Goal: Find specific page/section: Find specific page/section

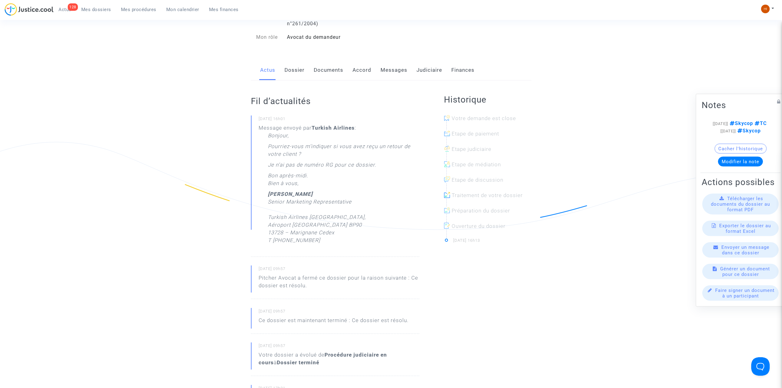
scroll to position [82, 0]
click at [97, 8] on span "Mes dossiers" at bounding box center [96, 10] width 30 height 6
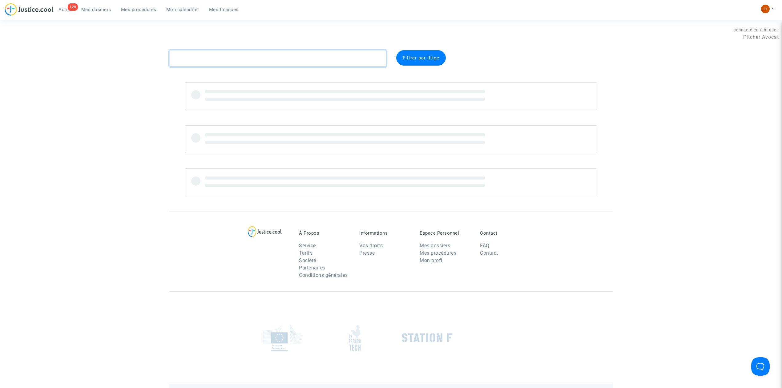
click at [276, 58] on textarea at bounding box center [277, 58] width 217 height 17
paste textarea "CFR-250528-8NF8"
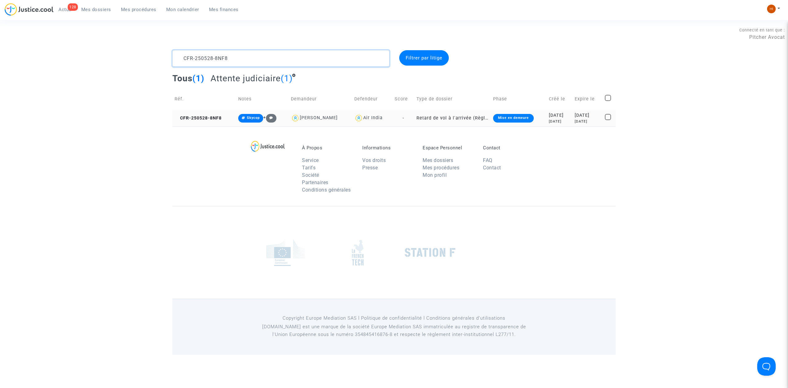
type textarea "CFR-250528-8NF8"
click at [205, 113] on td "CFR-250528-8NF8" at bounding box center [204, 118] width 64 height 16
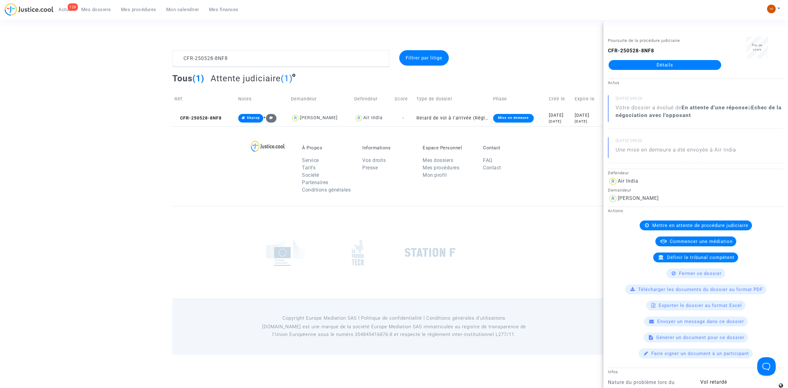
click at [639, 65] on link "Détails" at bounding box center [664, 65] width 113 height 10
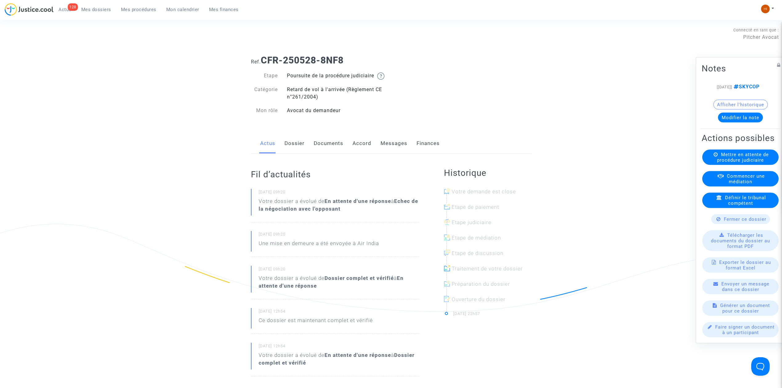
click at [293, 151] on link "Dossier" at bounding box center [294, 143] width 20 height 20
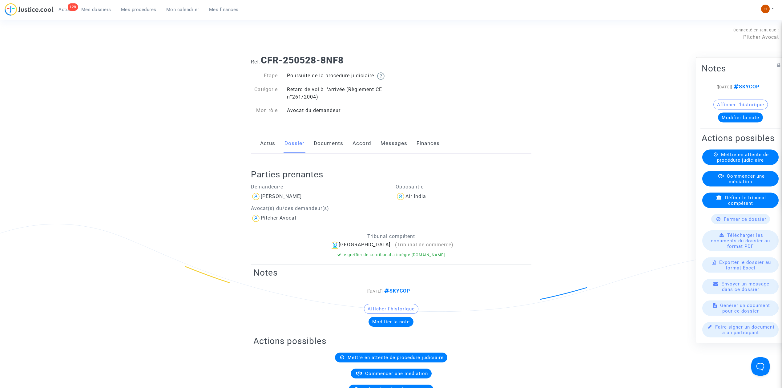
click at [319, 153] on link "Documents" at bounding box center [329, 143] width 30 height 20
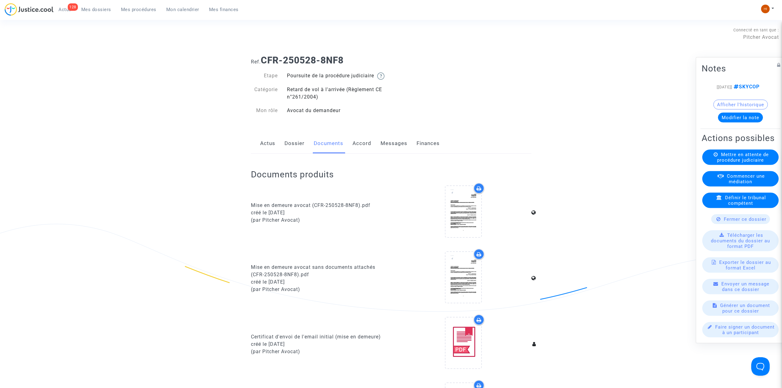
click at [382, 150] on link "Messages" at bounding box center [393, 143] width 27 height 20
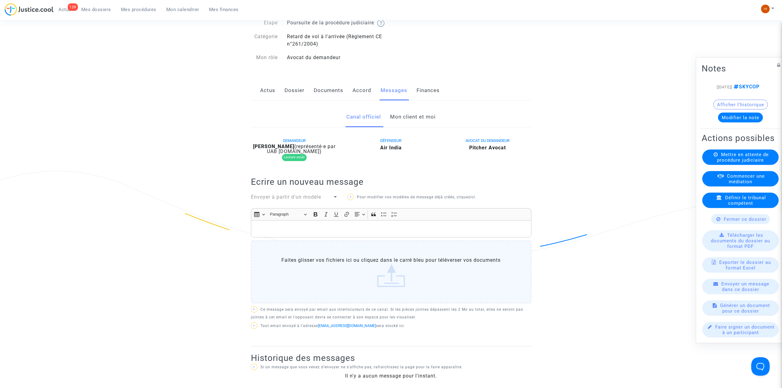
scroll to position [41, 0]
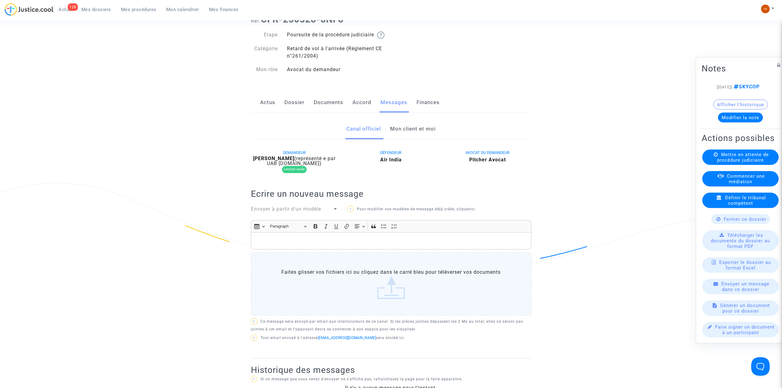
click at [408, 134] on link "Mon client et moi" at bounding box center [413, 129] width 46 height 20
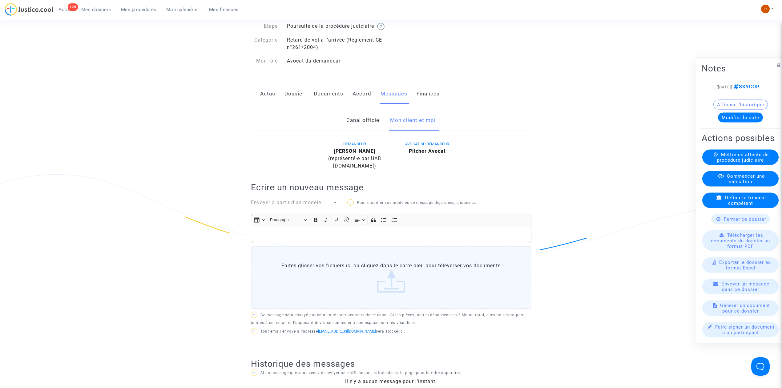
scroll to position [41, 0]
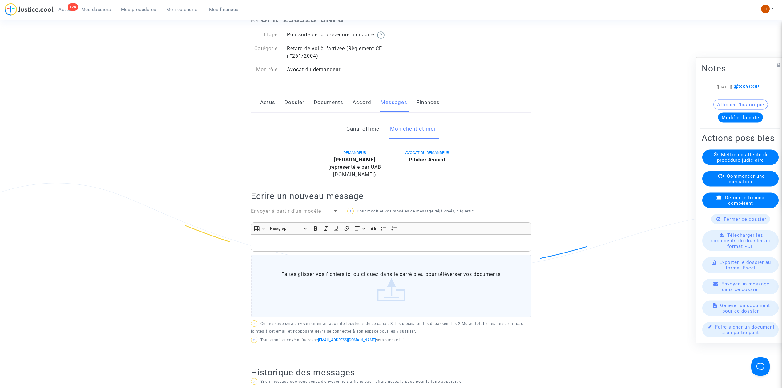
click at [264, 106] on link "Actus" at bounding box center [267, 102] width 15 height 20
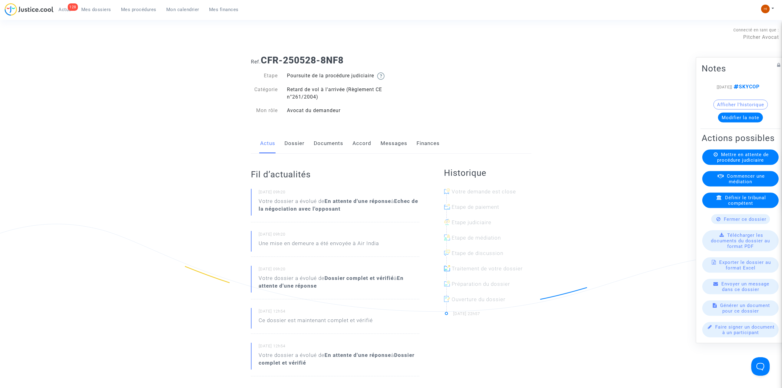
click at [338, 154] on link "Documents" at bounding box center [329, 143] width 30 height 20
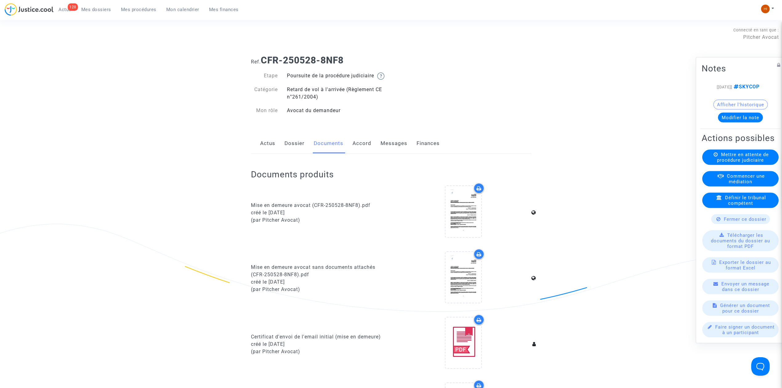
click at [261, 154] on link "Actus" at bounding box center [267, 143] width 15 height 20
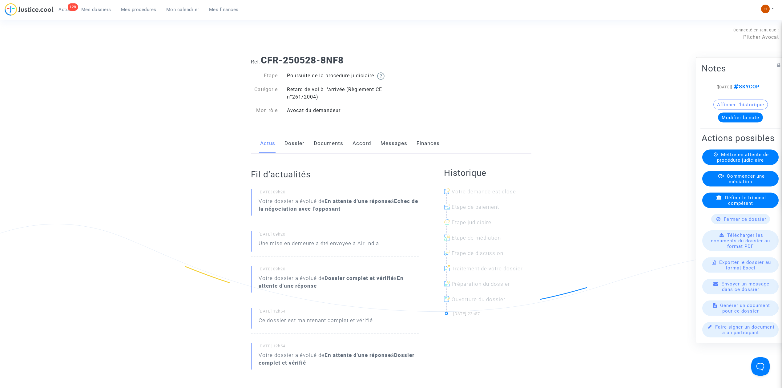
click at [386, 152] on link "Messages" at bounding box center [393, 143] width 27 height 20
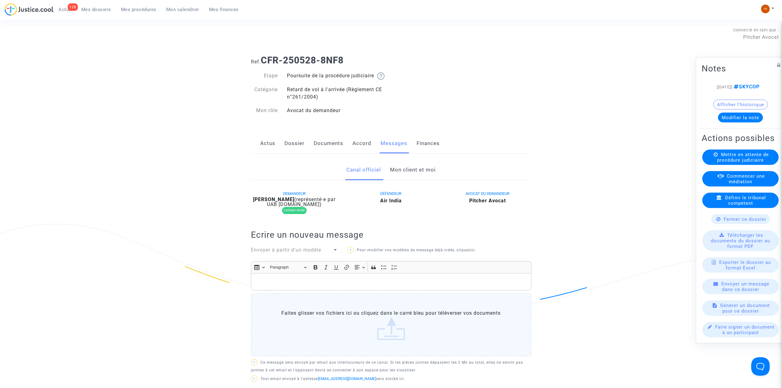
click at [403, 174] on link "Mon client et moi" at bounding box center [413, 170] width 46 height 20
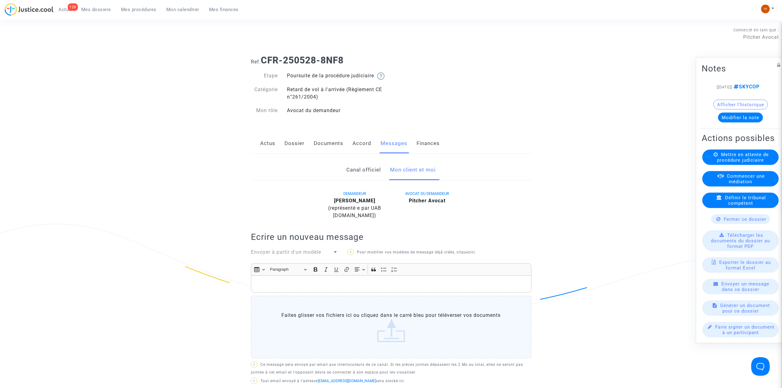
drag, startPoint x: 375, startPoint y: 176, endPoint x: 274, endPoint y: 151, distance: 104.9
click at [375, 176] on link "Canal officiel" at bounding box center [363, 170] width 34 height 20
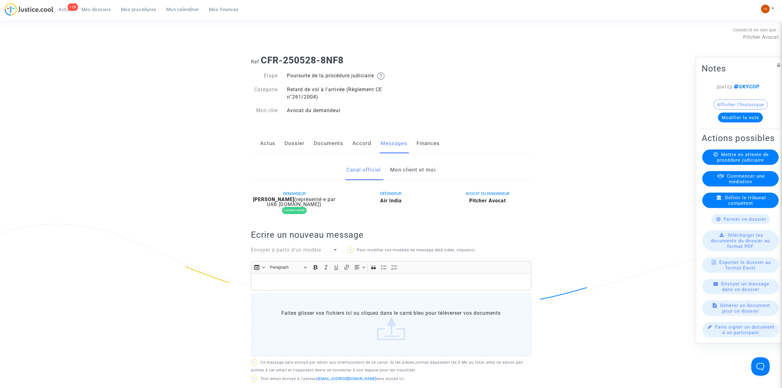
click at [411, 180] on link "Mon client et moi" at bounding box center [413, 170] width 46 height 20
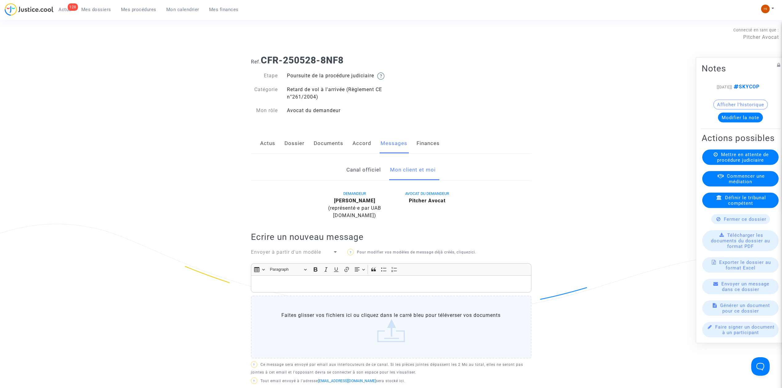
click at [261, 152] on link "Actus" at bounding box center [267, 143] width 15 height 20
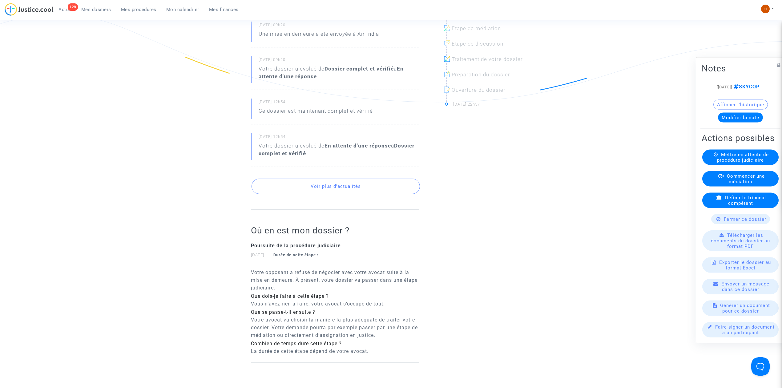
scroll to position [205, 0]
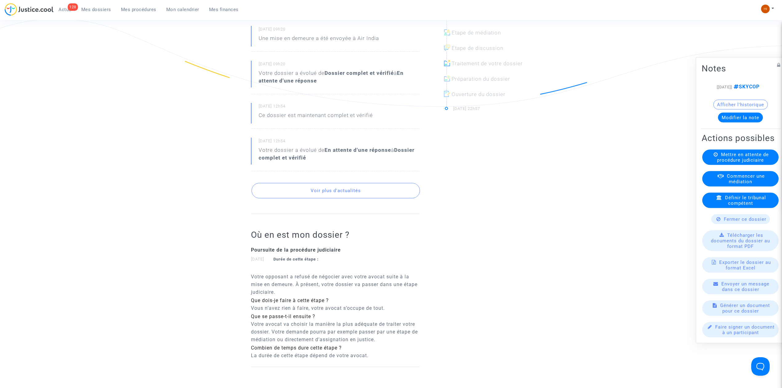
click at [366, 197] on button "Voir plus d'actualités" at bounding box center [335, 190] width 168 height 15
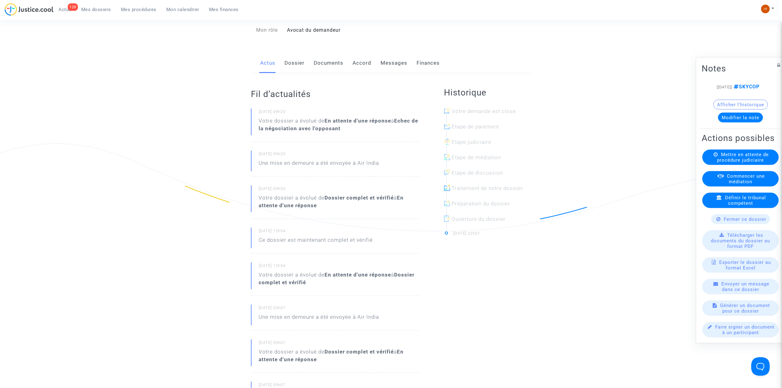
scroll to position [82, 0]
drag, startPoint x: 103, startPoint y: 8, endPoint x: 132, endPoint y: 8, distance: 28.9
click at [103, 8] on span "Mes dossiers" at bounding box center [96, 10] width 30 height 6
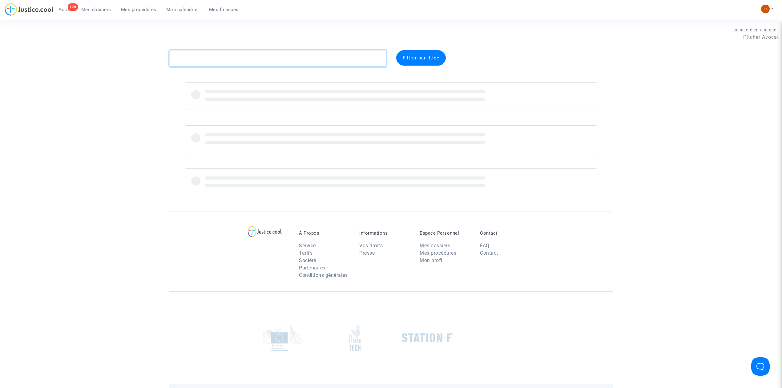
click at [217, 57] on textarea at bounding box center [277, 58] width 217 height 17
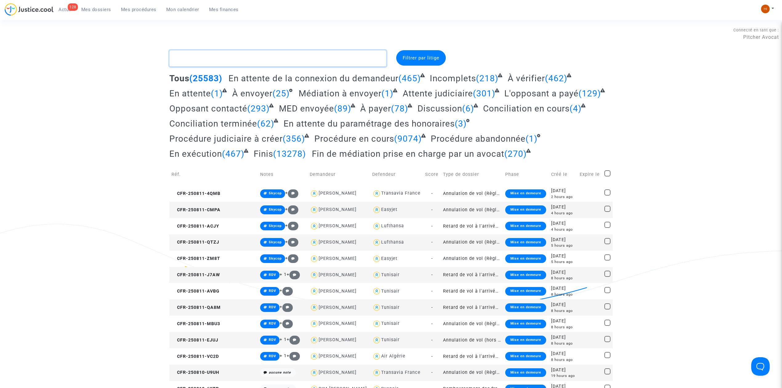
paste textarea "[PERSON_NAME]"
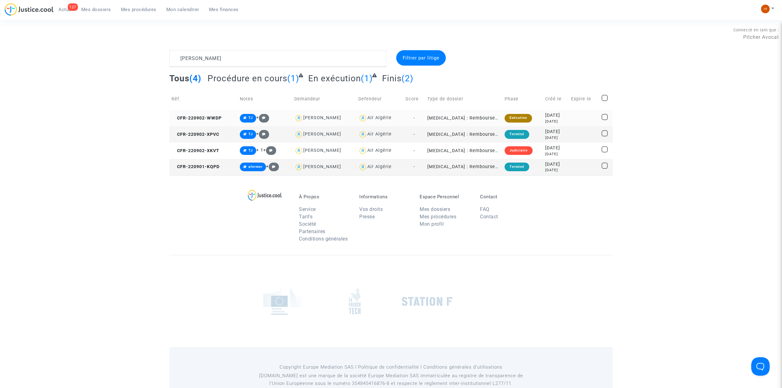
click at [576, 114] on td at bounding box center [584, 118] width 30 height 16
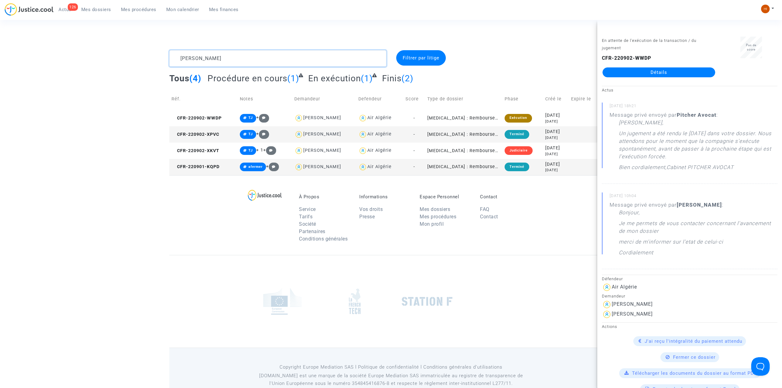
drag, startPoint x: 233, startPoint y: 53, endPoint x: 36, endPoint y: 0, distance: 203.9
click at [72, 18] on main-root "126 Actus Mes dossiers Mes procédures Mon calendrier Mes finances Mon profil Ch…" at bounding box center [391, 201] width 782 height 403
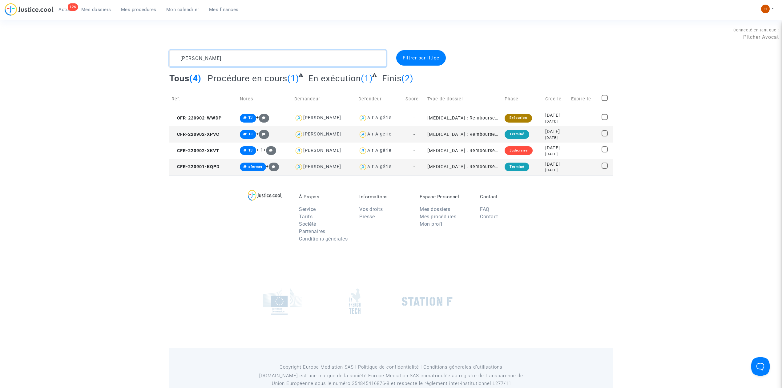
click at [228, 55] on textarea at bounding box center [277, 58] width 217 height 17
paste textarea "CFR-250626-AH9X"
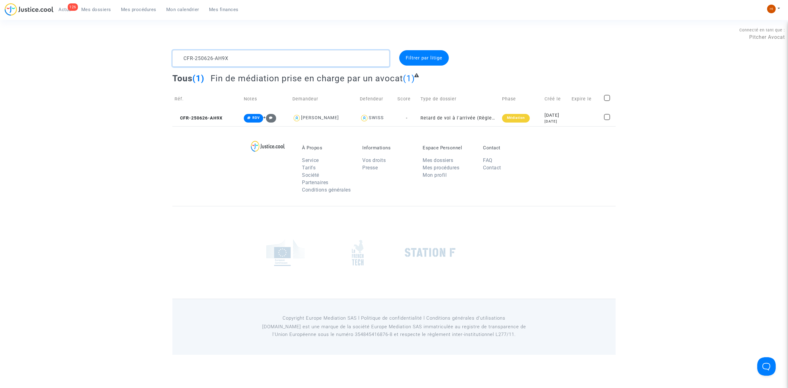
drag, startPoint x: 327, startPoint y: 64, endPoint x: -36, endPoint y: 77, distance: 363.9
click at [0, 77] on html "126 Actus Mes dossiers Mes procédures Mon calendrier Mes finances Mon profil Ch…" at bounding box center [394, 177] width 788 height 355
paste textarea "Valériane Paquot"
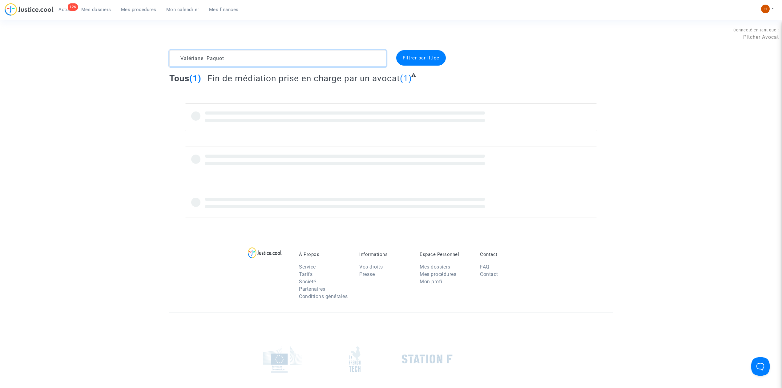
drag, startPoint x: 203, startPoint y: 58, endPoint x: 119, endPoint y: 38, distance: 86.4
click at [133, 49] on section "Connecté en tant que : Pitcher Avocat Valériane Paquot Filtrer par litige Tous …" at bounding box center [391, 230] width 782 height 461
type textarea "Paquot"
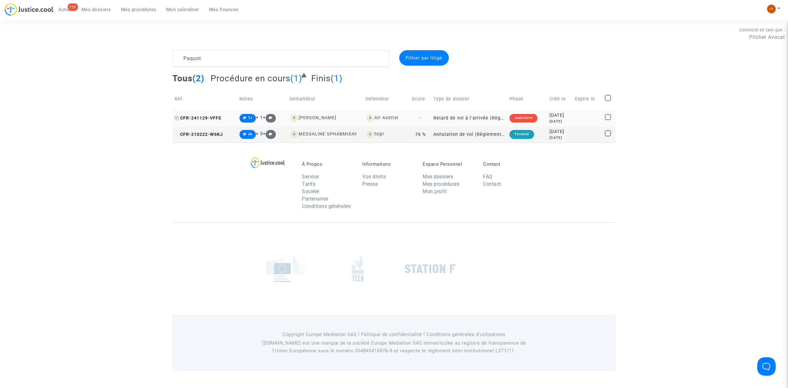
click at [193, 118] on span "CFR-241129-VFFE" at bounding box center [197, 117] width 47 height 5
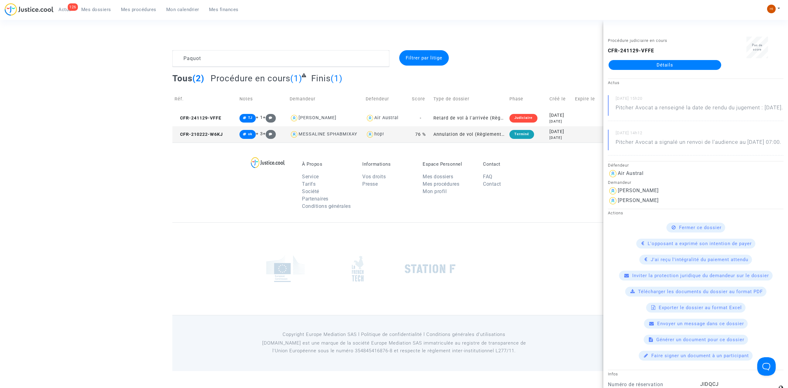
click at [683, 65] on link "Détails" at bounding box center [664, 65] width 113 height 10
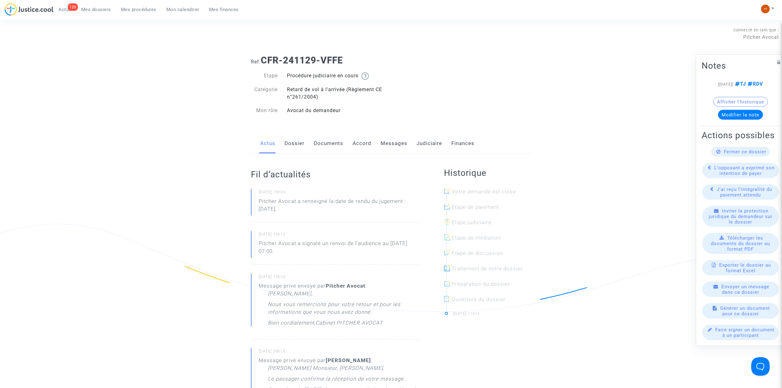
click at [425, 141] on link "Judiciaire" at bounding box center [429, 143] width 26 height 20
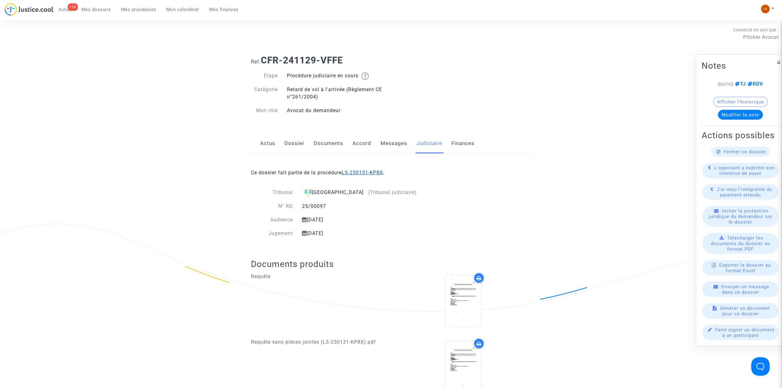
click at [379, 173] on link "LS-250131-KP8X" at bounding box center [362, 173] width 41 height 6
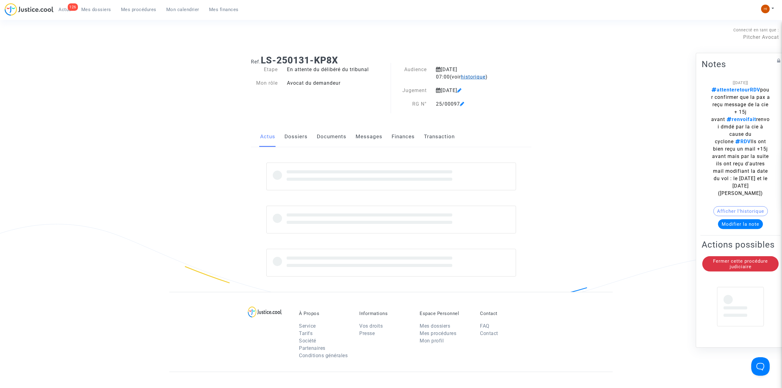
click at [461, 77] on span "historique" at bounding box center [473, 77] width 25 height 6
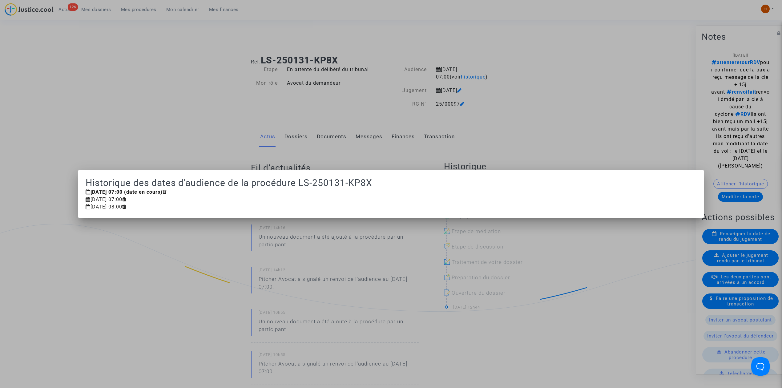
click at [768, 77] on div at bounding box center [391, 194] width 782 height 388
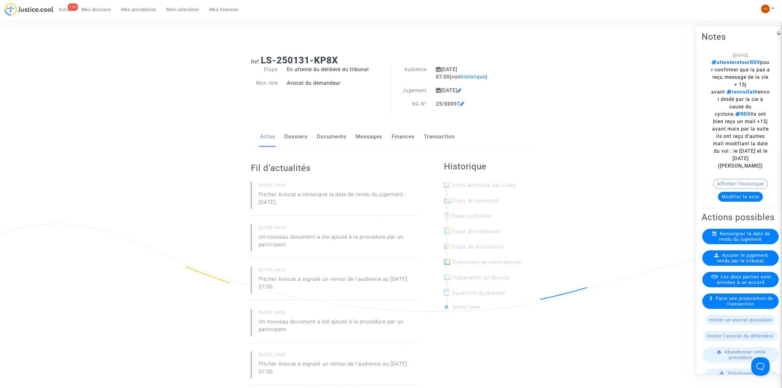
click at [135, 12] on link "Mes procédures" at bounding box center [138, 9] width 45 height 9
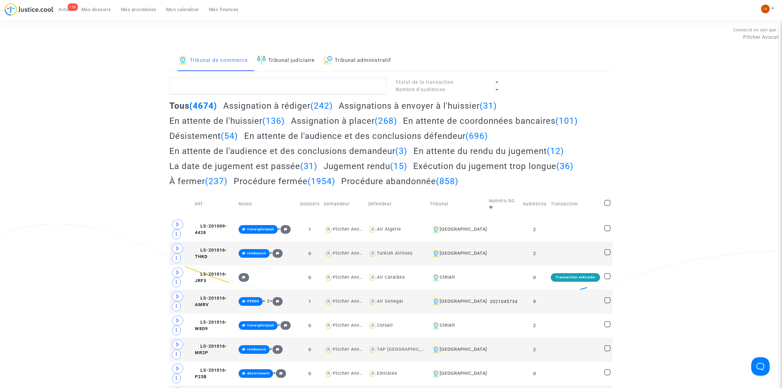
click at [304, 64] on link "Tribunal judiciaire" at bounding box center [286, 60] width 58 height 21
click at [308, 82] on textarea at bounding box center [277, 86] width 217 height 17
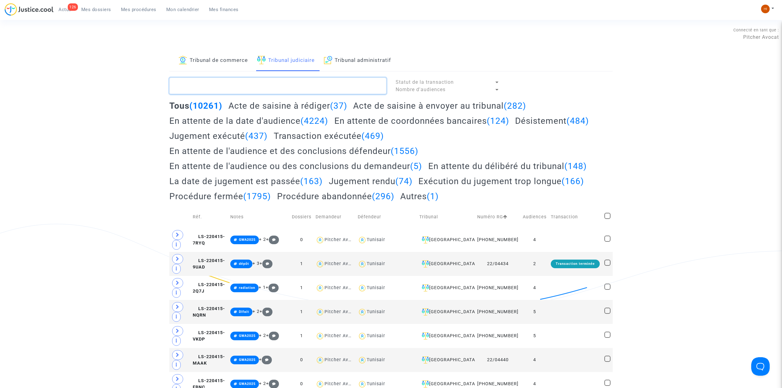
paste textarea "[PERSON_NAME]"
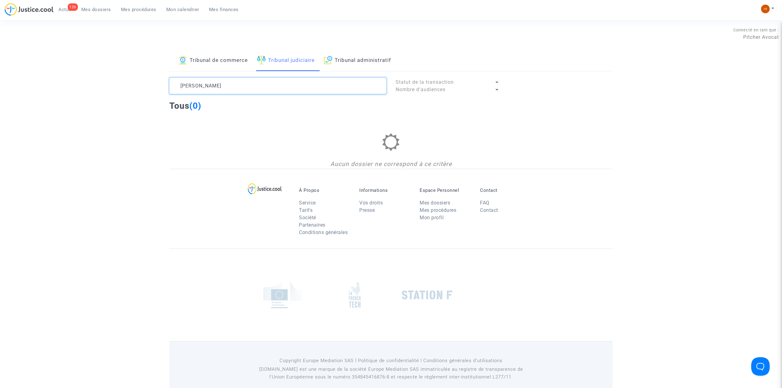
drag, startPoint x: 229, startPoint y: 88, endPoint x: 170, endPoint y: 84, distance: 59.2
click at [170, 84] on textarea at bounding box center [277, 86] width 217 height 17
type textarea "[PERSON_NAME]"
click at [111, 8] on link "Mes dossiers" at bounding box center [96, 9] width 40 height 9
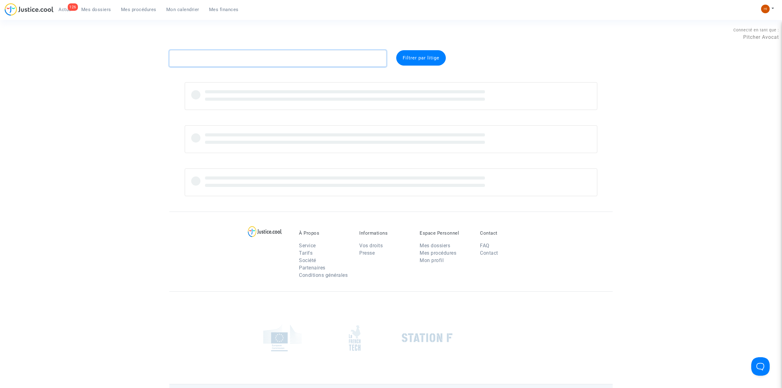
click at [206, 55] on textarea at bounding box center [277, 58] width 217 height 17
paste textarea "[PERSON_NAME]"
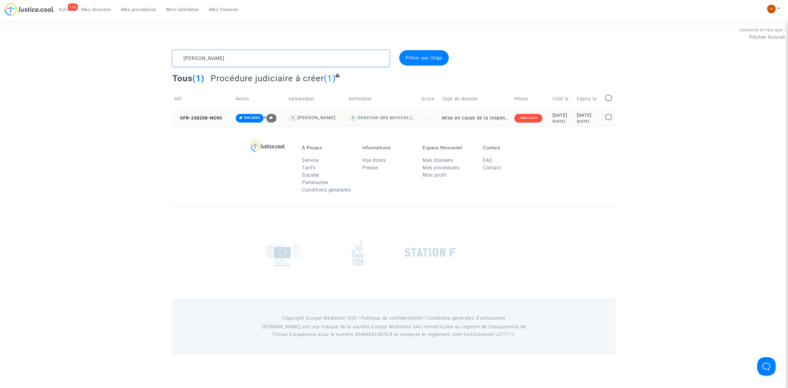
type textarea "[PERSON_NAME]"
click at [191, 114] on td "CFR-230208-NC9C" at bounding box center [202, 118] width 61 height 16
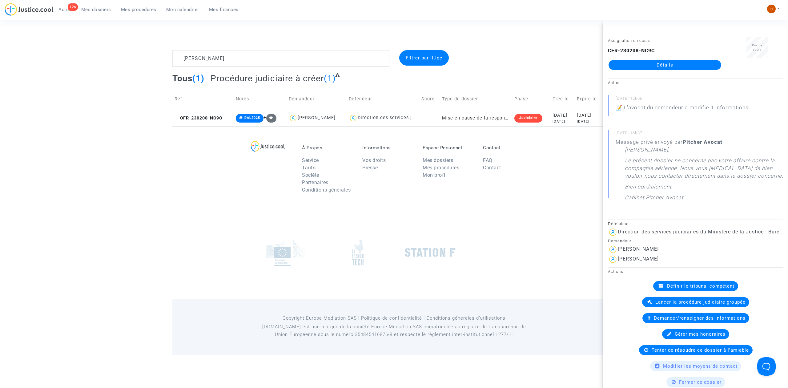
click at [706, 62] on link "Détails" at bounding box center [664, 65] width 113 height 10
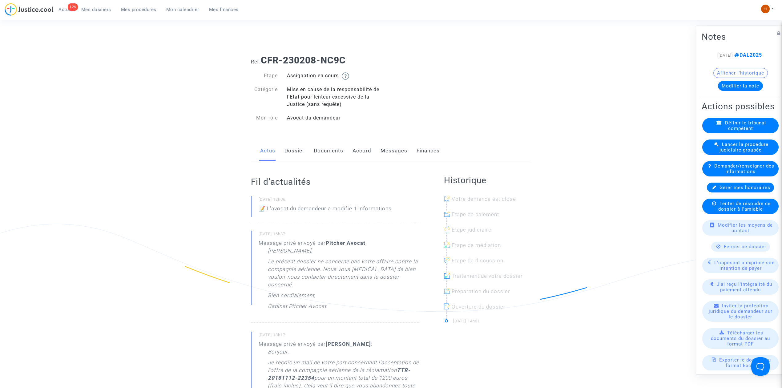
click at [287, 151] on link "Dossier" at bounding box center [294, 151] width 20 height 20
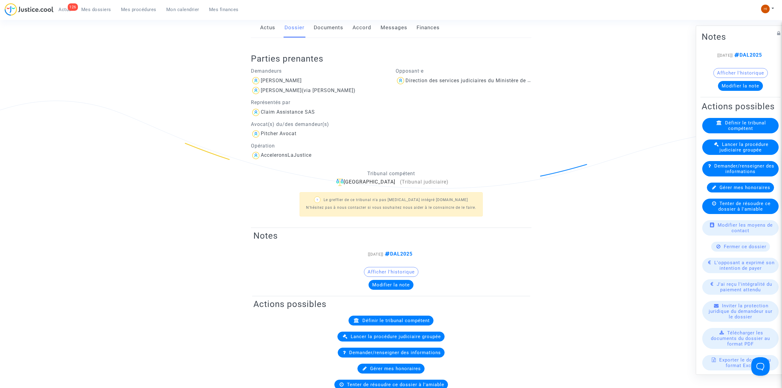
scroll to position [82, 0]
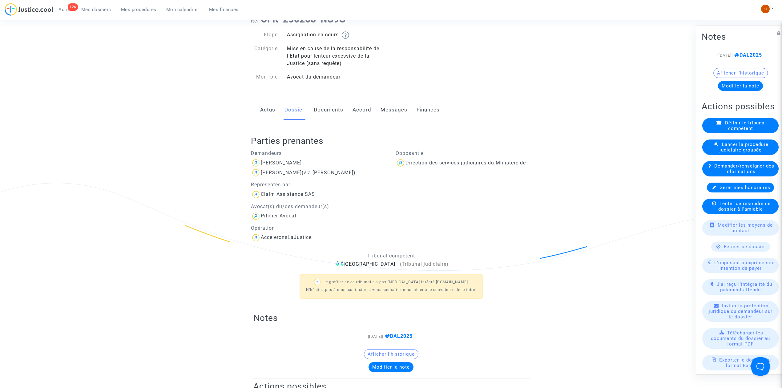
click at [335, 106] on link "Documents" at bounding box center [329, 110] width 30 height 20
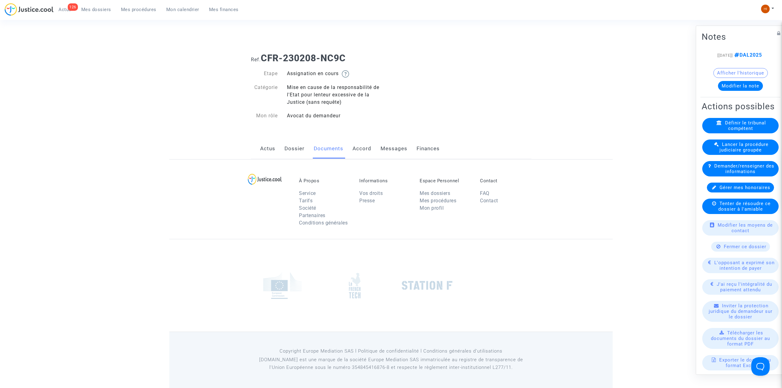
scroll to position [41, 0]
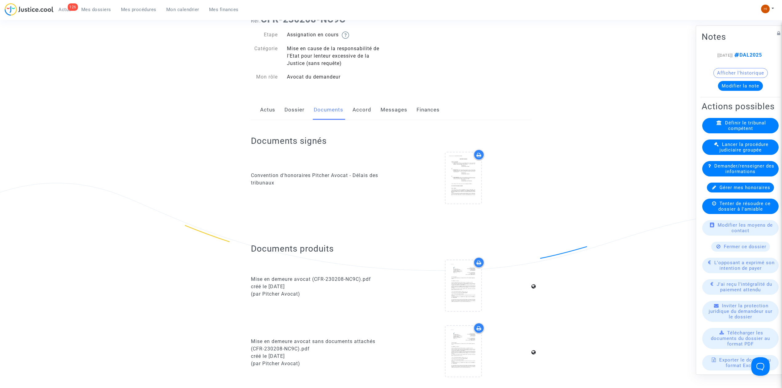
click at [301, 115] on link "Dossier" at bounding box center [294, 110] width 20 height 20
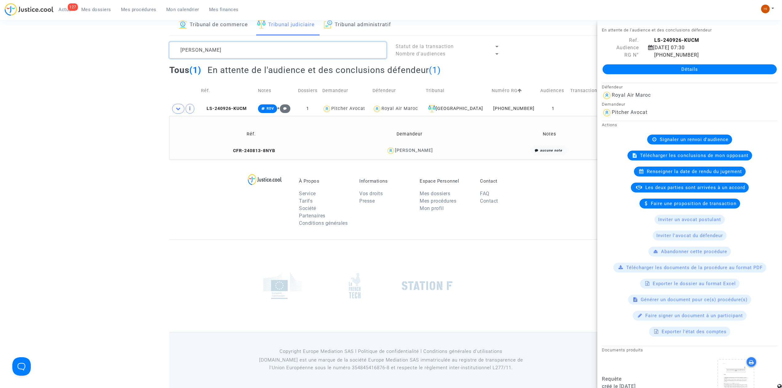
drag, startPoint x: 246, startPoint y: 51, endPoint x: 143, endPoint y: 63, distance: 103.6
click at [144, 63] on div "Tribunal de commerce Tribunal judiciaire Tribunal administratif Pascal GUEGAN S…" at bounding box center [391, 86] width 782 height 145
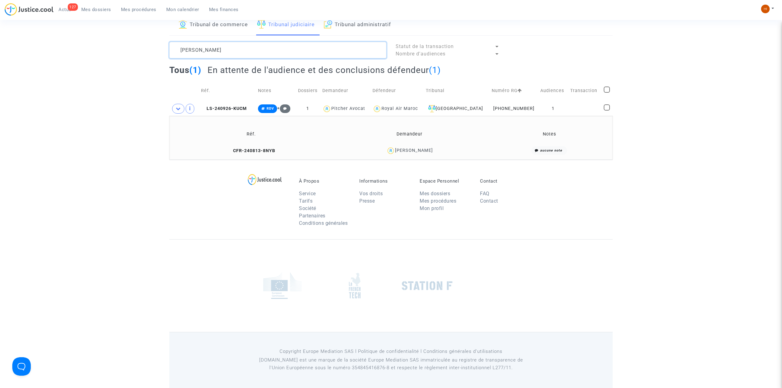
paste textarea "[PERSON_NAME]"
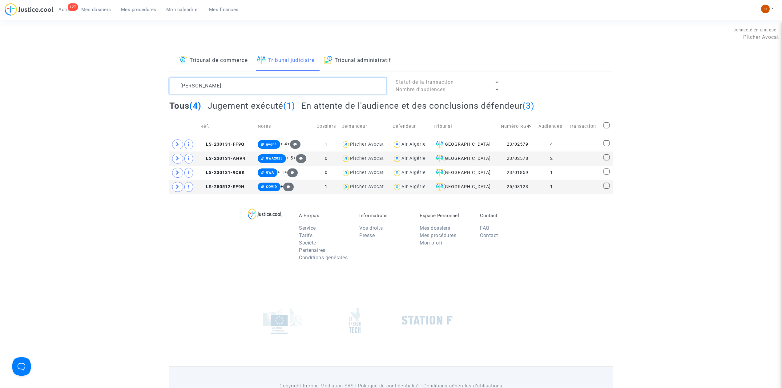
type textarea "[PERSON_NAME]"
click at [433, 108] on h2 "En attente de l'audience et des conclusions défendeur (3)" at bounding box center [417, 105] width 233 height 11
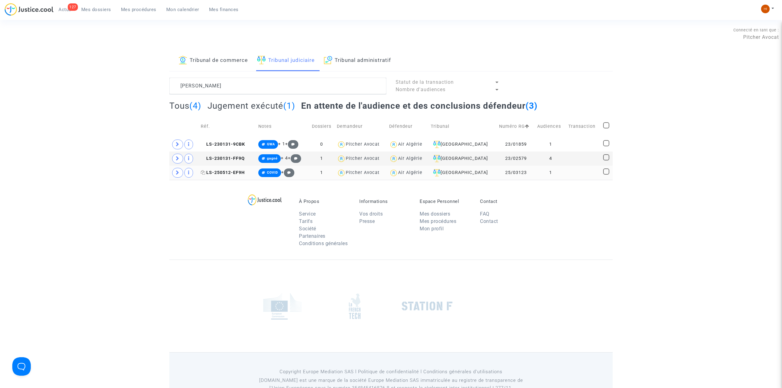
click at [212, 174] on span "LS-250512-EF9H" at bounding box center [223, 172] width 44 height 5
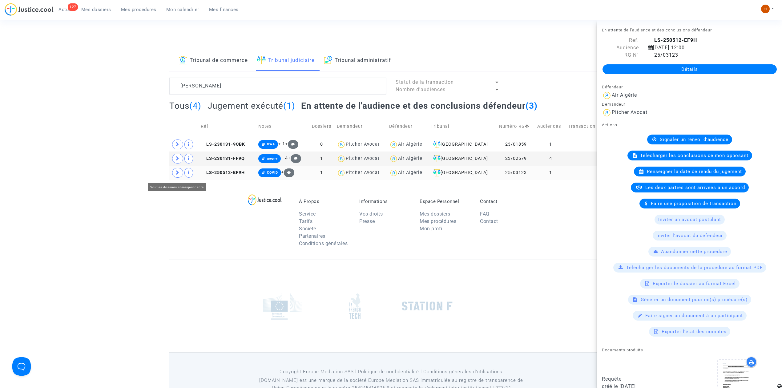
click at [178, 174] on icon at bounding box center [178, 172] width 4 height 5
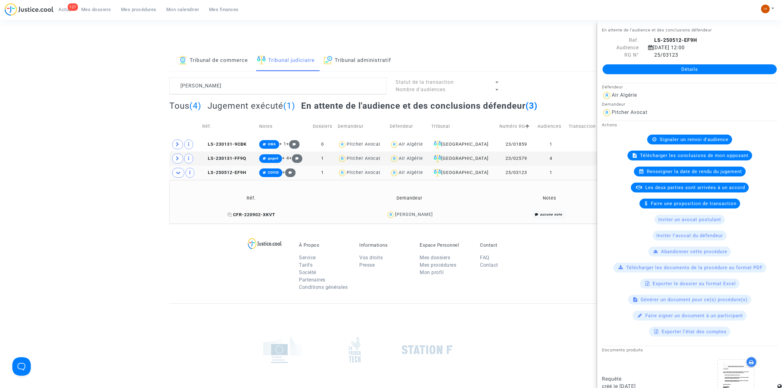
click at [271, 213] on span "CFR-220902-XKVT" at bounding box center [251, 214] width 48 height 5
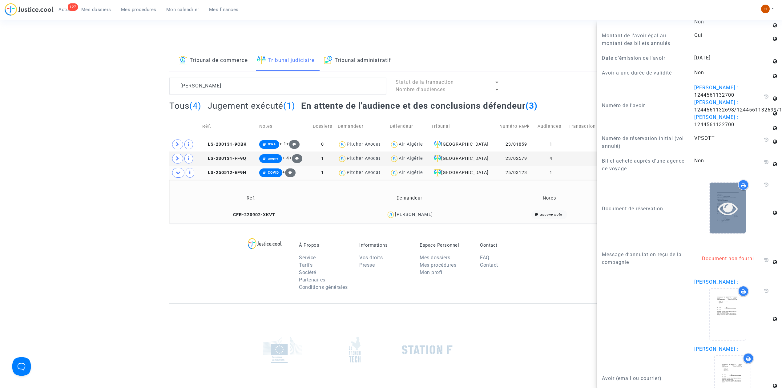
scroll to position [739, 0]
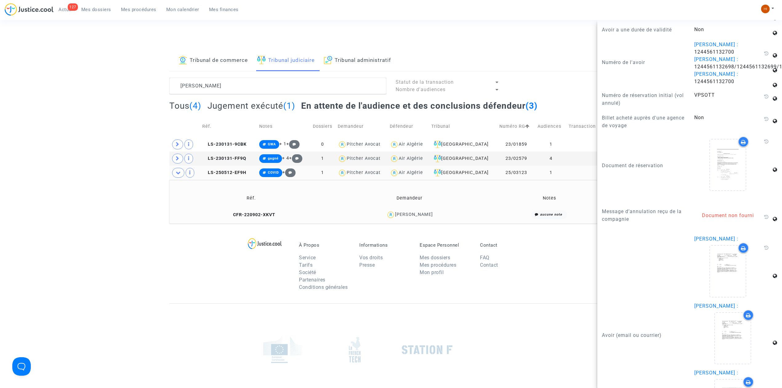
click at [229, 170] on copy "LS-250512-EF9H" at bounding box center [224, 172] width 44 height 5
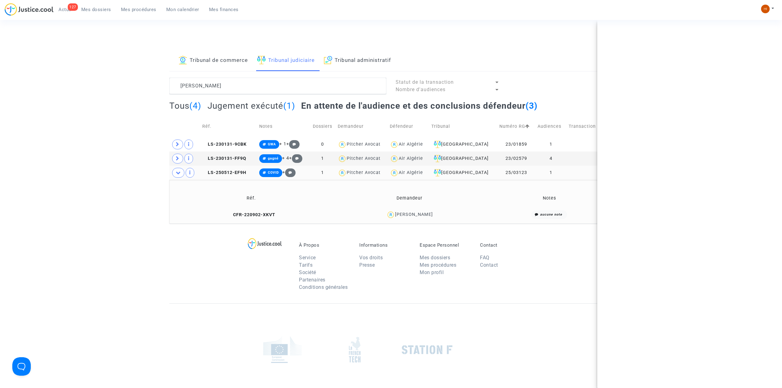
scroll to position [0, 0]
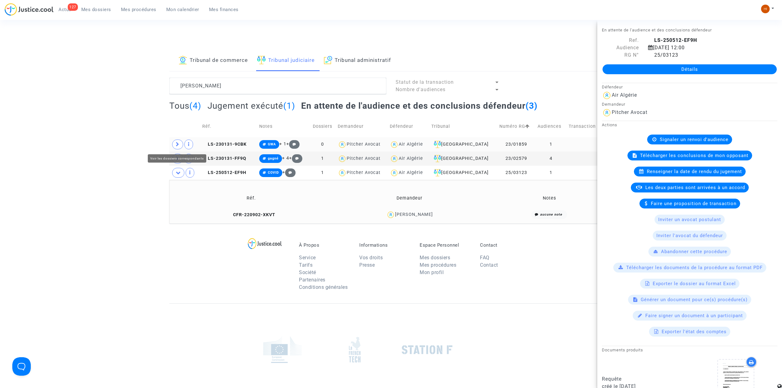
click at [175, 143] on span at bounding box center [177, 144] width 11 height 10
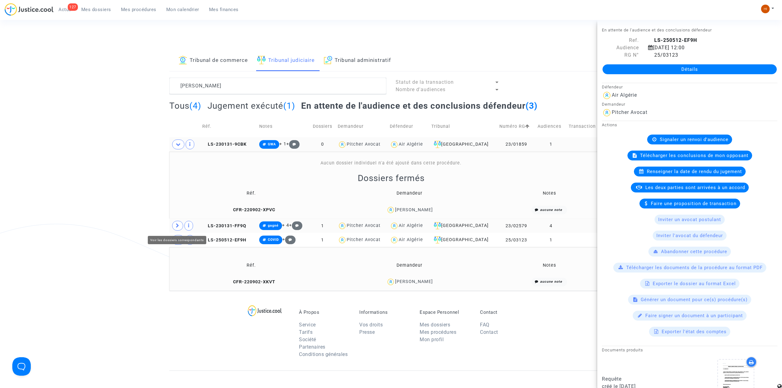
click at [177, 227] on icon at bounding box center [178, 225] width 4 height 5
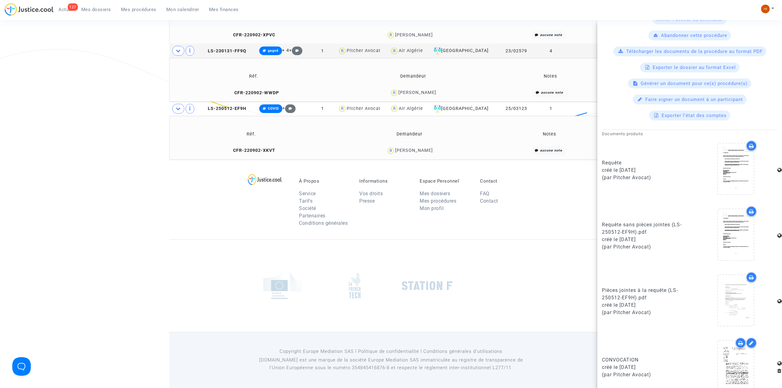
scroll to position [230, 0]
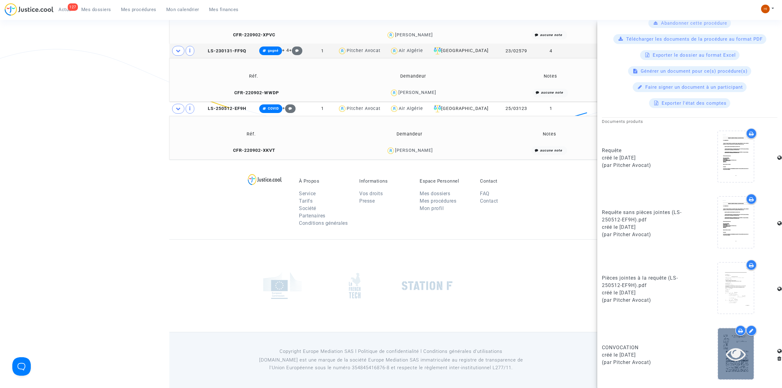
click at [731, 363] on icon at bounding box center [736, 354] width 20 height 20
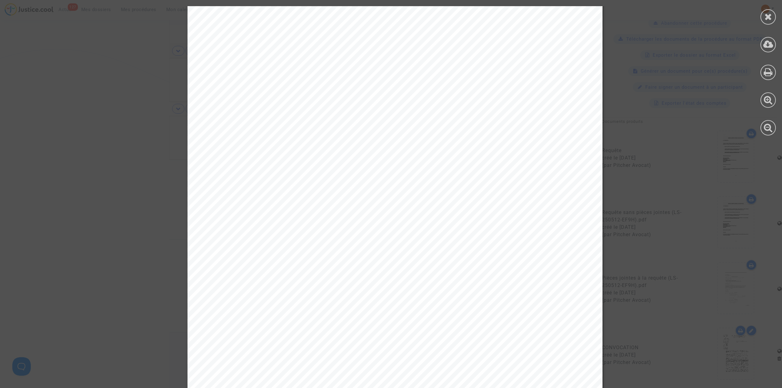
scroll to position [164, 0]
drag, startPoint x: 769, startPoint y: 20, endPoint x: 765, endPoint y: 22, distance: 4.5
click at [769, 20] on icon at bounding box center [768, 16] width 8 height 9
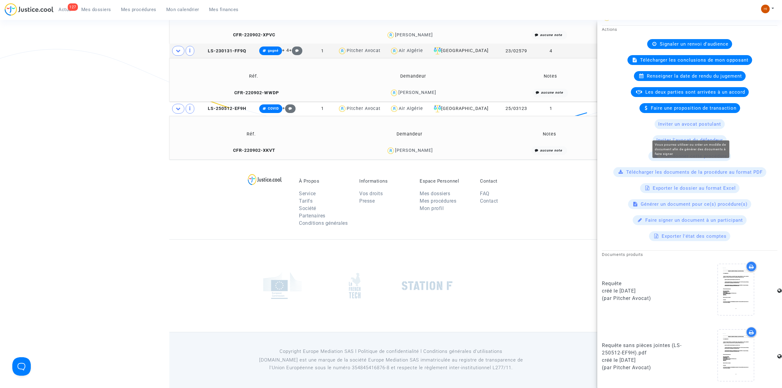
scroll to position [0, 0]
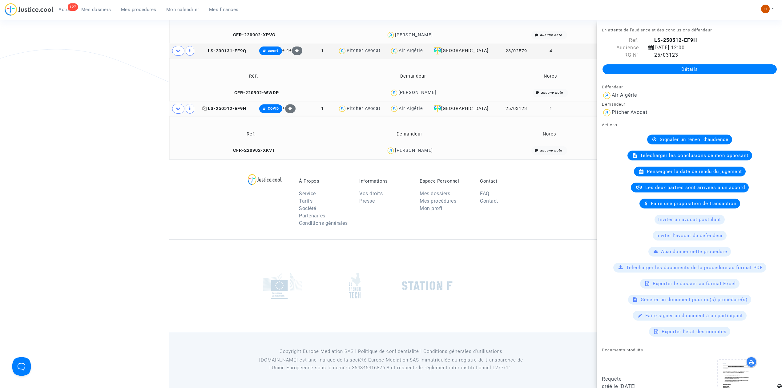
click at [207, 109] on icon at bounding box center [204, 108] width 5 height 4
drag, startPoint x: 133, startPoint y: 9, endPoint x: 138, endPoint y: 10, distance: 5.4
click at [134, 9] on span "Mes procédures" at bounding box center [138, 10] width 35 height 6
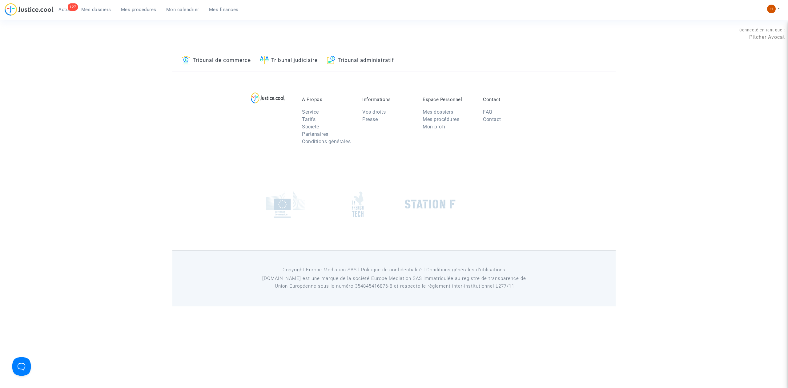
click at [291, 66] on link "Tribunal judiciaire" at bounding box center [289, 60] width 58 height 21
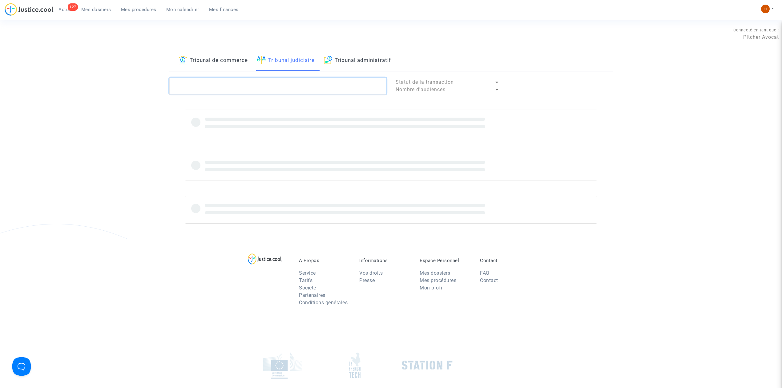
drag, startPoint x: 282, startPoint y: 91, endPoint x: 282, endPoint y: 87, distance: 4.0
click at [282, 91] on textarea at bounding box center [277, 86] width 217 height 17
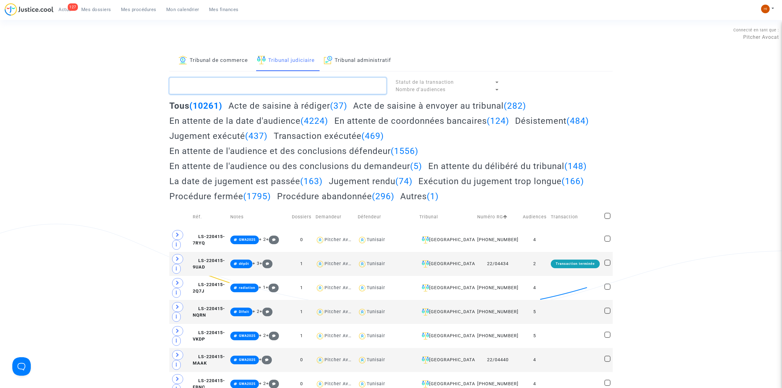
click at [282, 86] on textarea at bounding box center [277, 86] width 217 height 17
paste textarea "Jim Bouvard"
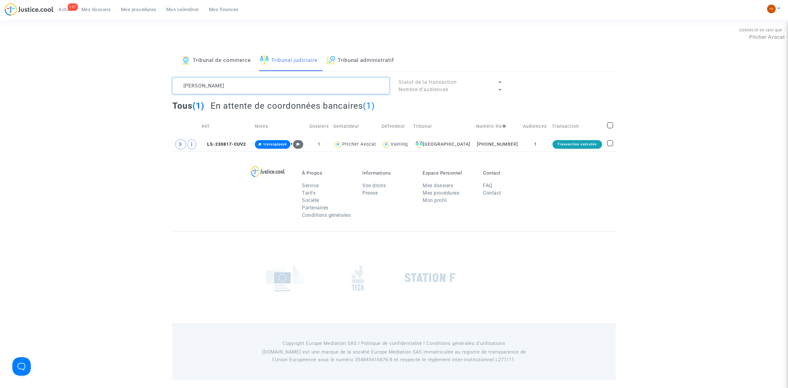
type textarea "Jim Bouvard"
click at [546, 153] on div "À Propos Service Tarifs Société Partenaires Conditions générales Informations V…" at bounding box center [393, 191] width 443 height 80
click at [244, 144] on span "LS-230817-CUV2" at bounding box center [224, 144] width 44 height 5
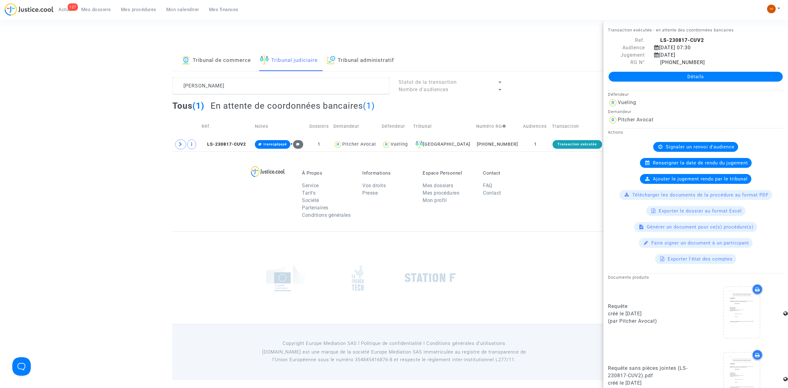
click at [718, 77] on link "Détails" at bounding box center [695, 77] width 174 height 10
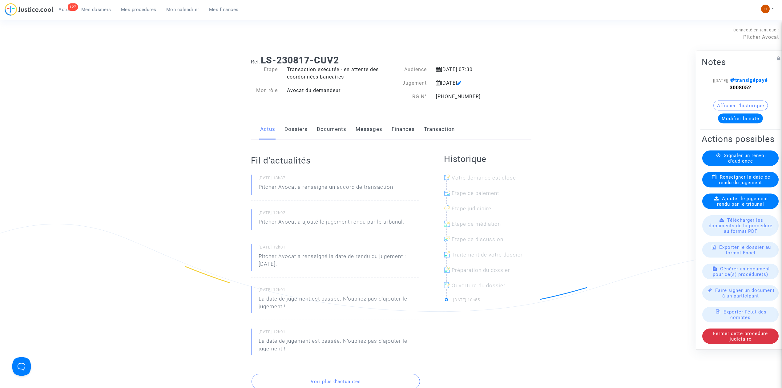
click at [435, 131] on link "Transaction" at bounding box center [439, 129] width 31 height 20
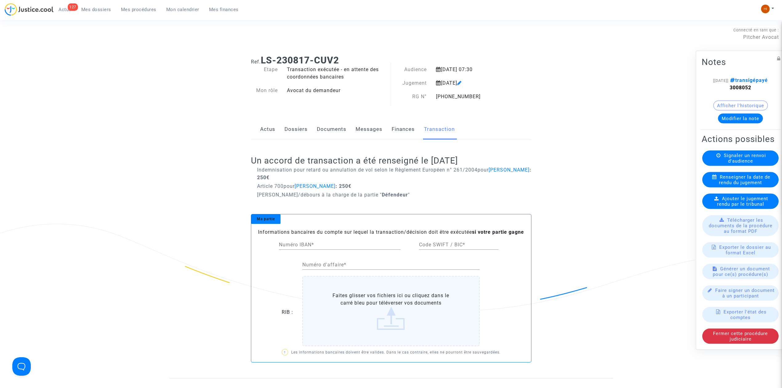
click at [296, 131] on link "Dossiers" at bounding box center [295, 129] width 23 height 20
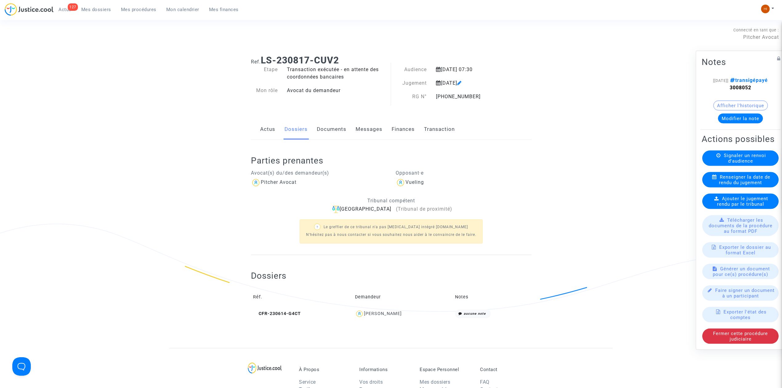
click at [270, 127] on link "Actus" at bounding box center [267, 129] width 15 height 20
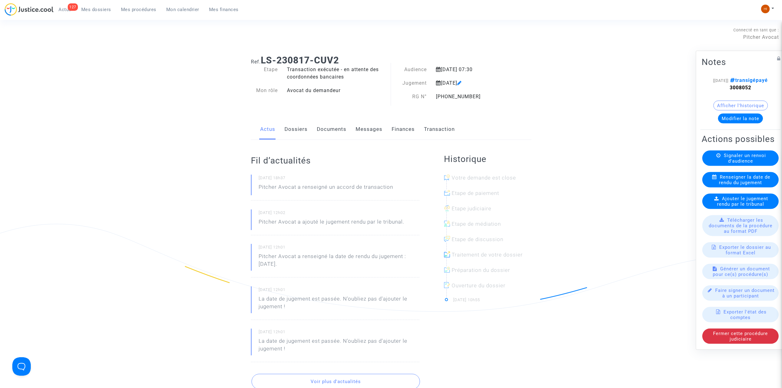
click at [297, 127] on link "Dossiers" at bounding box center [295, 129] width 23 height 20
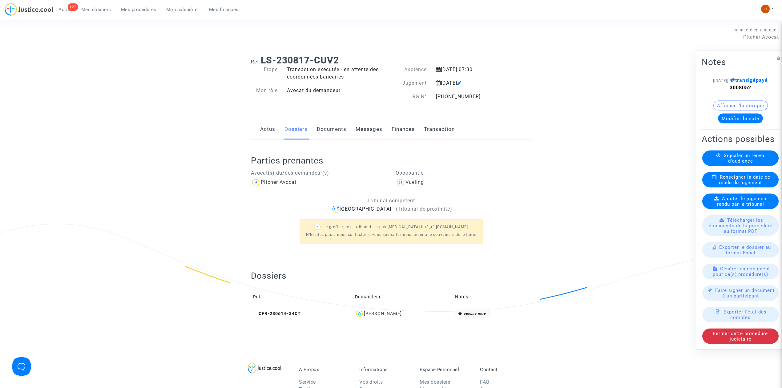
click at [329, 128] on link "Documents" at bounding box center [332, 129] width 30 height 20
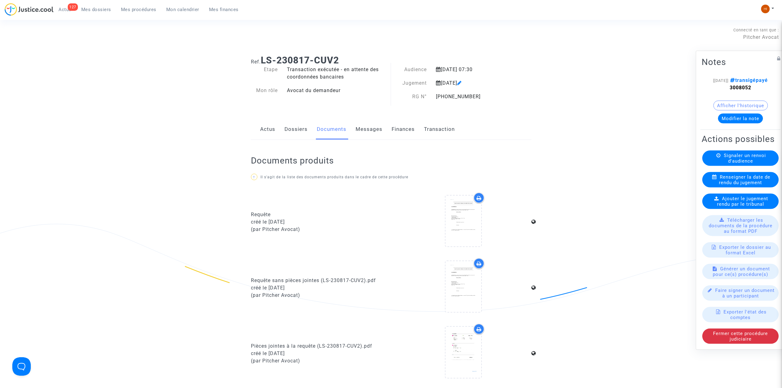
click at [305, 127] on link "Dossiers" at bounding box center [295, 129] width 23 height 20
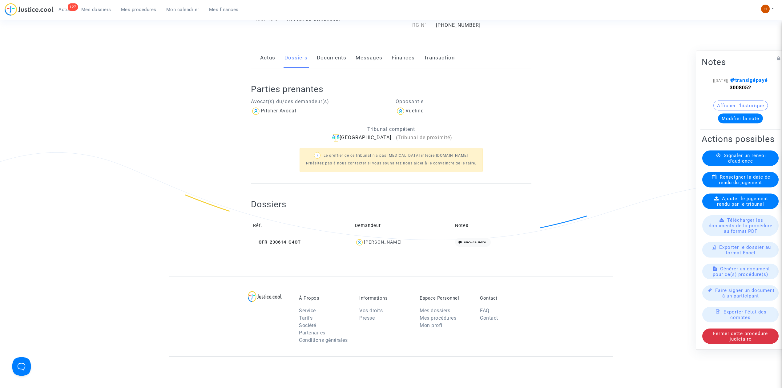
scroll to position [82, 0]
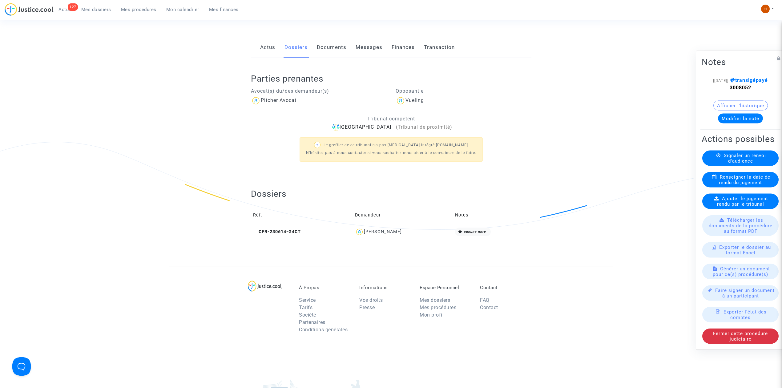
drag, startPoint x: 757, startPoint y: 85, endPoint x: 704, endPoint y: 84, distance: 52.6
click at [704, 84] on note-viewer "[30/07/2025] transigépayé 3008052 Afficher l'historique Modifier la note" at bounding box center [740, 100] width 78 height 47
copy strong "3008052"
click at [254, 233] on icon at bounding box center [255, 231] width 5 height 4
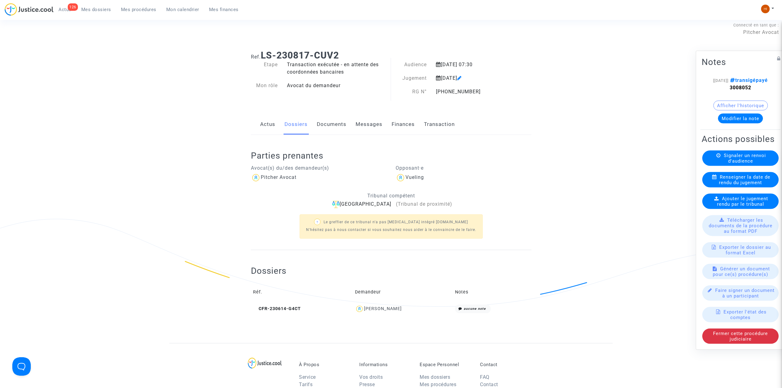
scroll to position [0, 0]
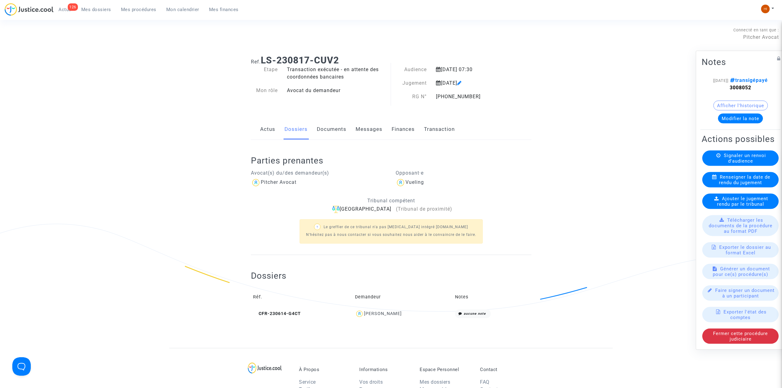
click at [751, 104] on button "Afficher l'historique" at bounding box center [740, 106] width 54 height 10
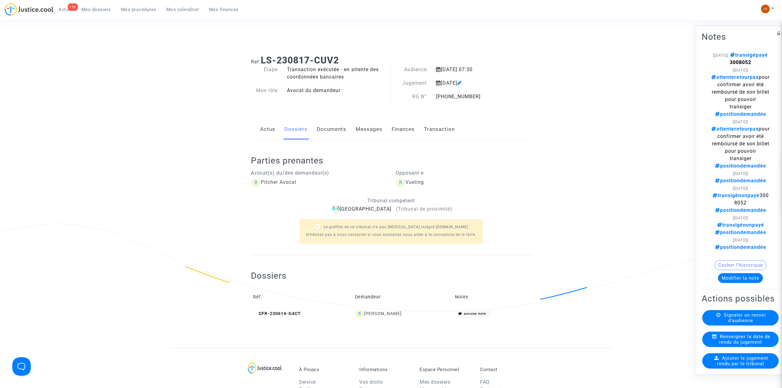
drag, startPoint x: 749, startPoint y: 69, endPoint x: 723, endPoint y: 72, distance: 26.3
click at [723, 66] on div "[30/07/2025] transigépayé 3008052" at bounding box center [740, 58] width 59 height 15
click at [287, 318] on td "CFR-230614-G4CT" at bounding box center [302, 313] width 102 height 13
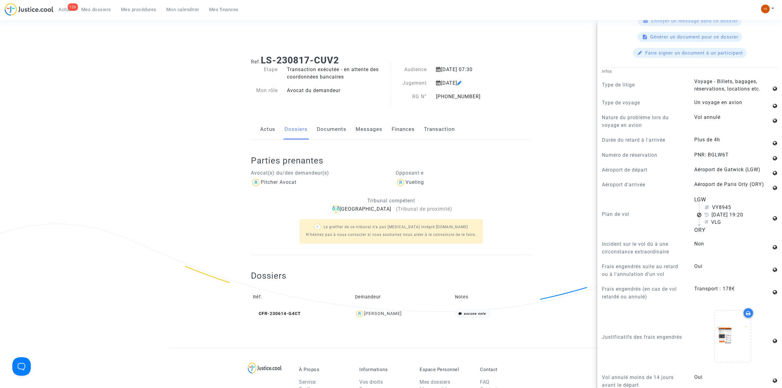
scroll to position [328, 0]
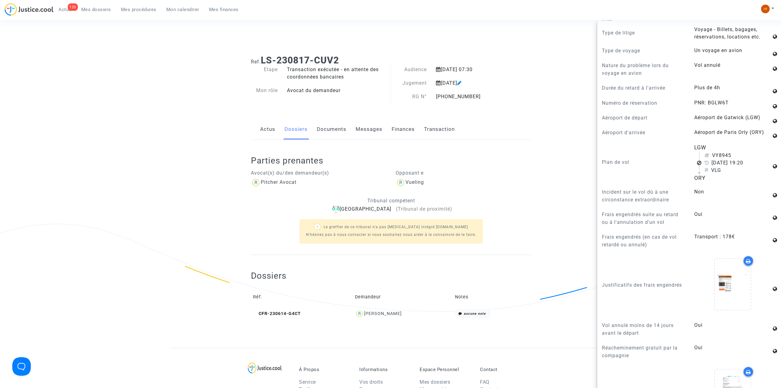
click at [273, 134] on link "Actus" at bounding box center [267, 129] width 15 height 20
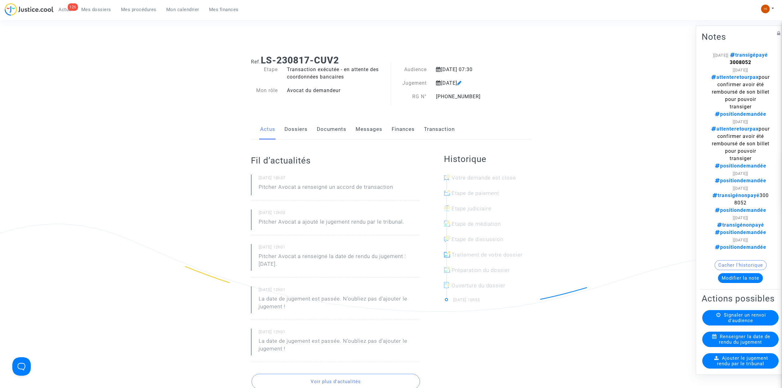
click at [291, 126] on link "Dossiers" at bounding box center [295, 129] width 23 height 20
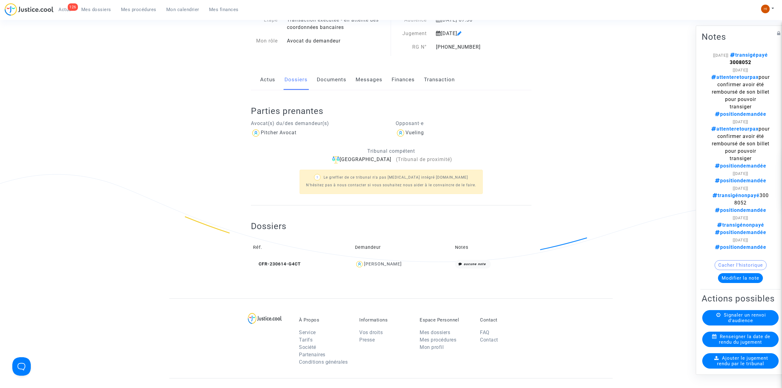
scroll to position [190, 0]
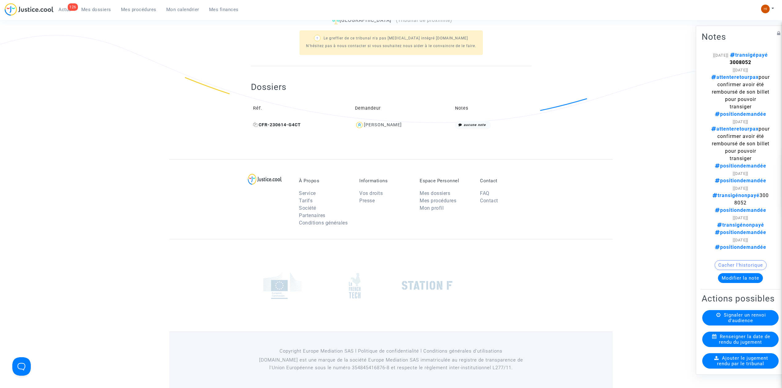
click at [286, 126] on span "CFR-230614-G4CT" at bounding box center [277, 124] width 48 height 5
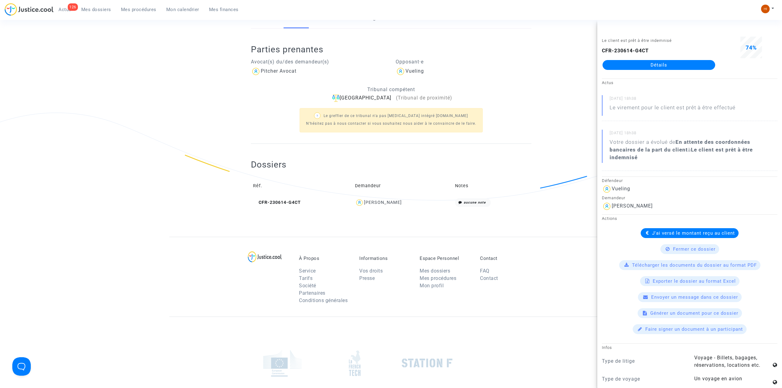
scroll to position [0, 0]
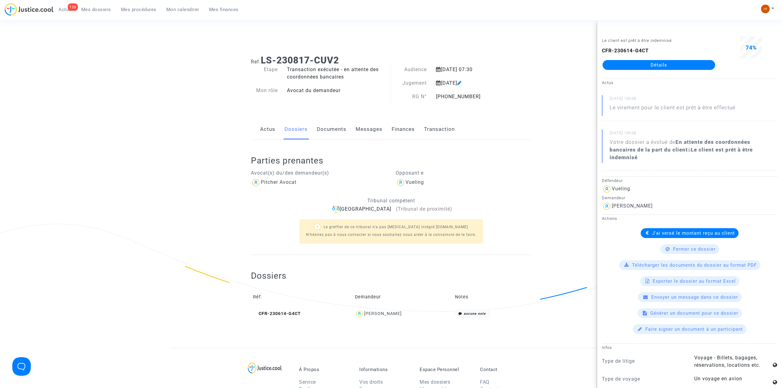
click at [669, 70] on link "Détails" at bounding box center [658, 65] width 113 height 10
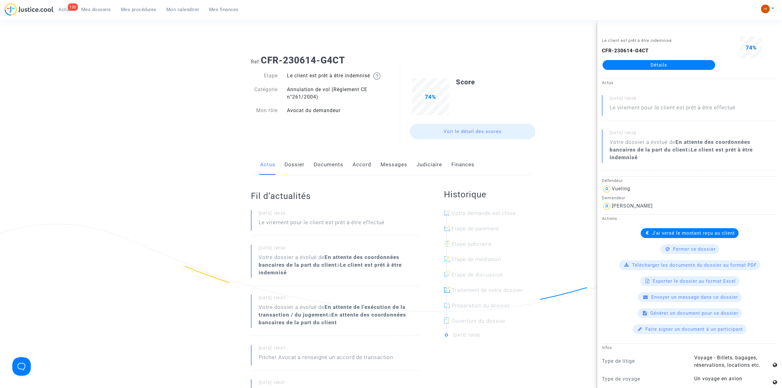
click at [282, 111] on div "Avocat du demandeur" at bounding box center [336, 110] width 109 height 7
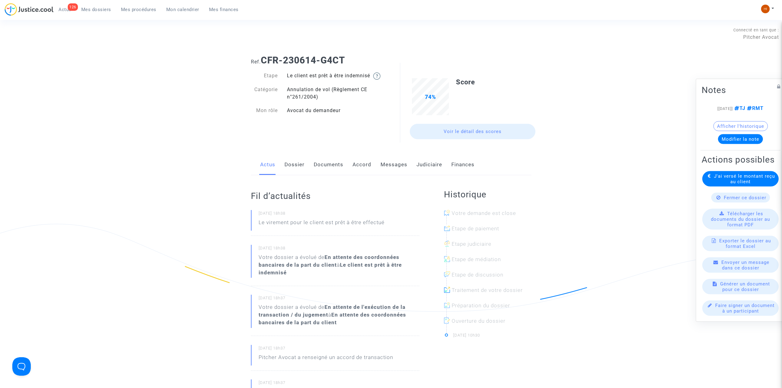
click at [384, 165] on link "Messages" at bounding box center [393, 164] width 27 height 20
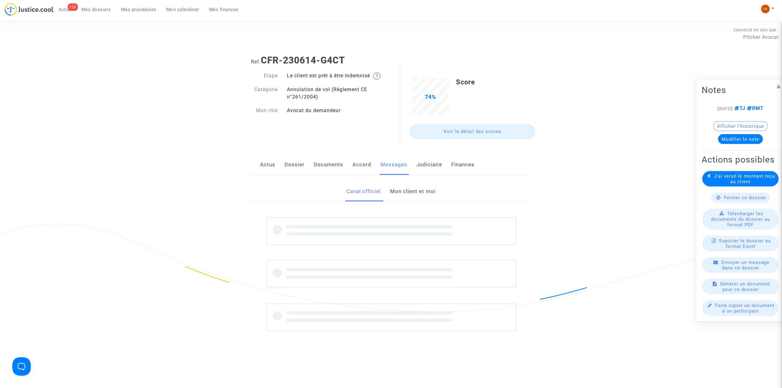
click at [426, 189] on link "Mon client et moi" at bounding box center [413, 191] width 46 height 20
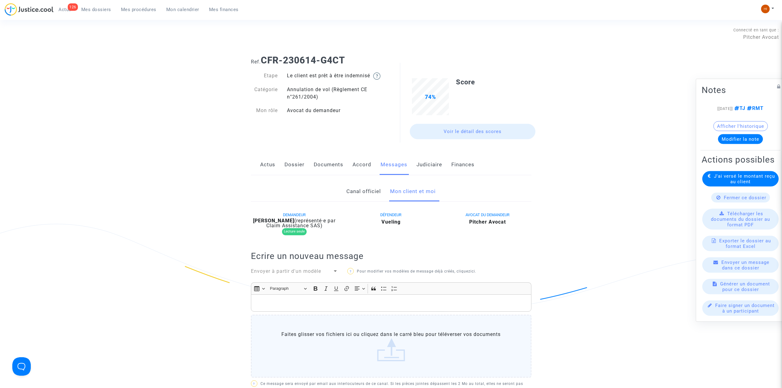
click at [329, 164] on link "Documents" at bounding box center [329, 164] width 30 height 20
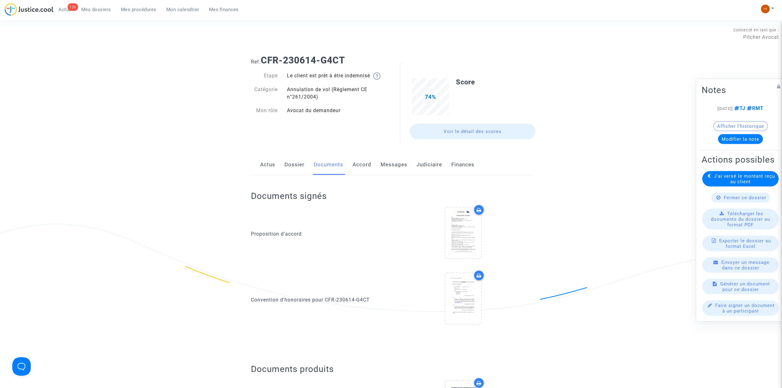
click at [354, 165] on link "Accord" at bounding box center [361, 164] width 19 height 20
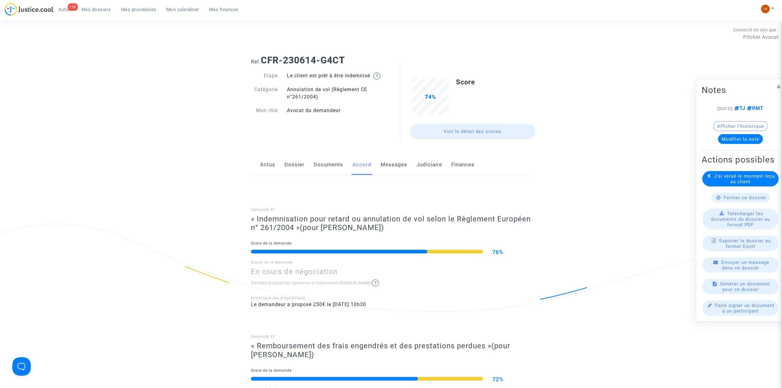
click at [403, 159] on link "Messages" at bounding box center [393, 164] width 27 height 20
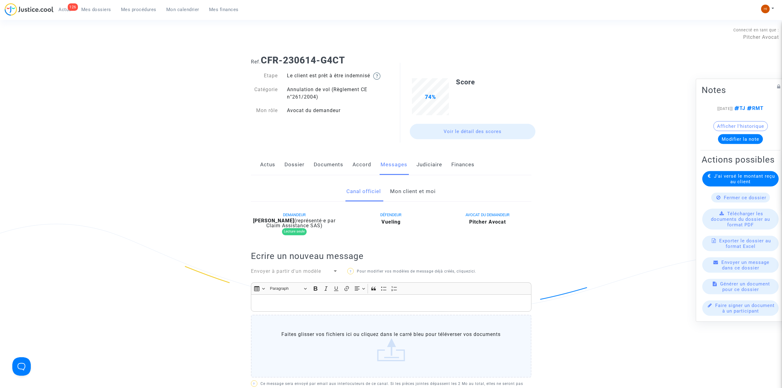
click at [420, 165] on link "Judiciaire" at bounding box center [429, 164] width 26 height 20
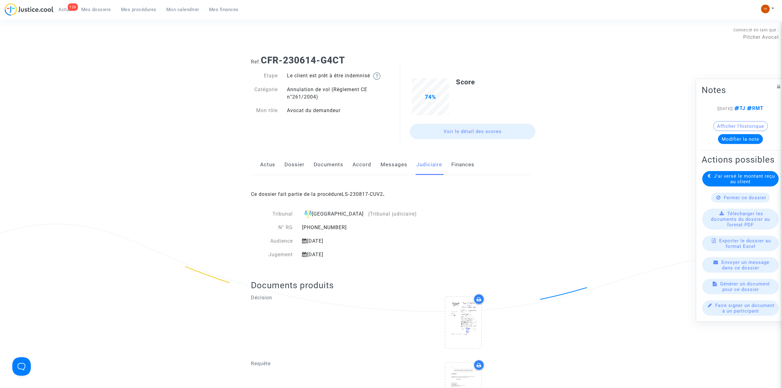
click at [391, 168] on link "Messages" at bounding box center [393, 164] width 27 height 20
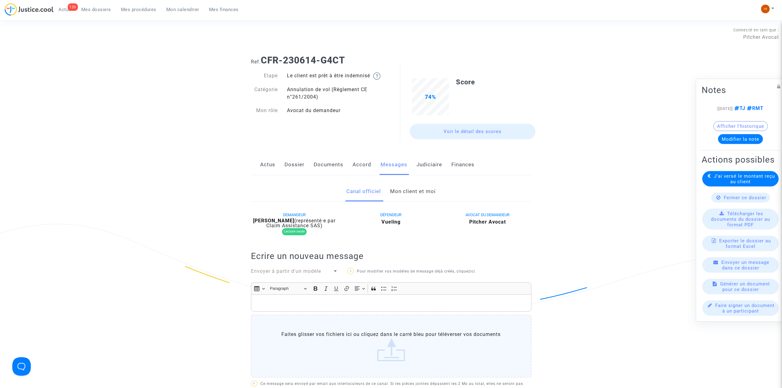
click at [425, 164] on link "Judiciaire" at bounding box center [429, 164] width 26 height 20
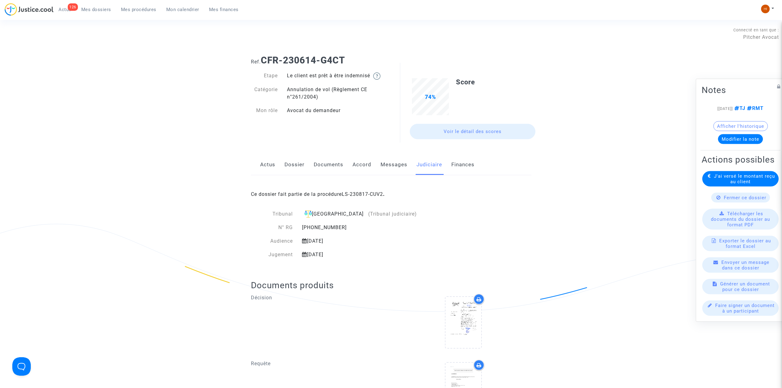
click at [388, 165] on link "Messages" at bounding box center [393, 164] width 27 height 20
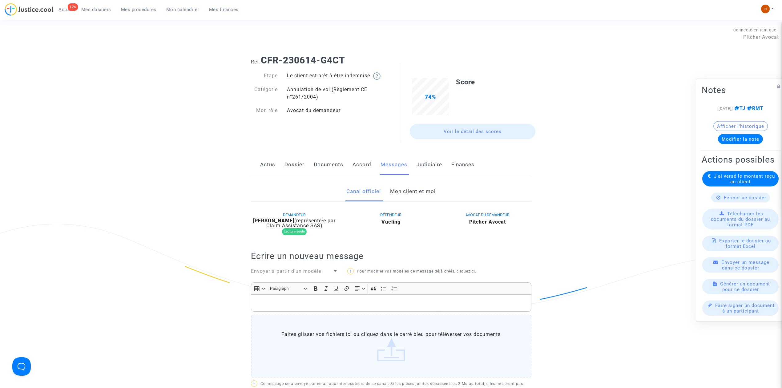
click at [763, 124] on button "Afficher l'historique" at bounding box center [740, 126] width 54 height 10
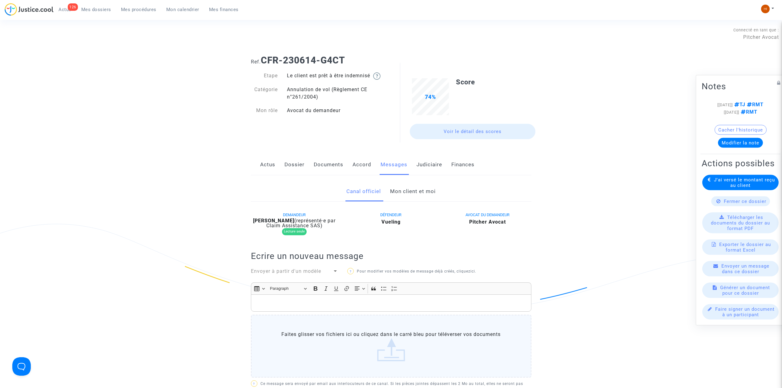
click at [288, 166] on link "Dossier" at bounding box center [294, 164] width 20 height 20
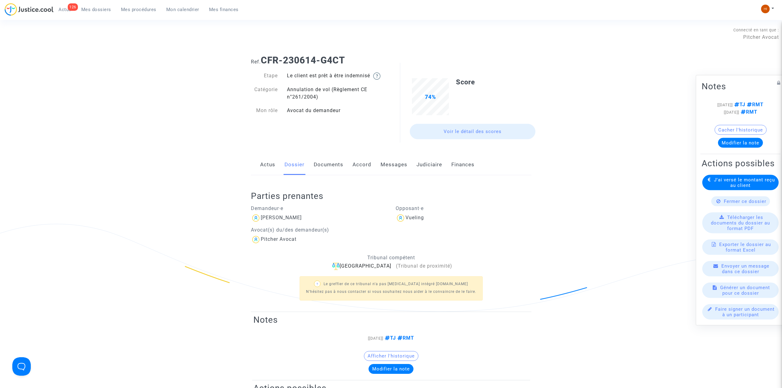
click at [329, 163] on link "Documents" at bounding box center [329, 164] width 30 height 20
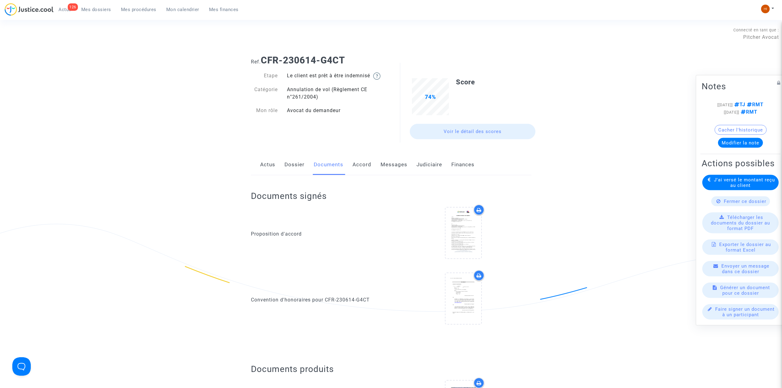
click at [269, 161] on link "Actus" at bounding box center [267, 164] width 15 height 20
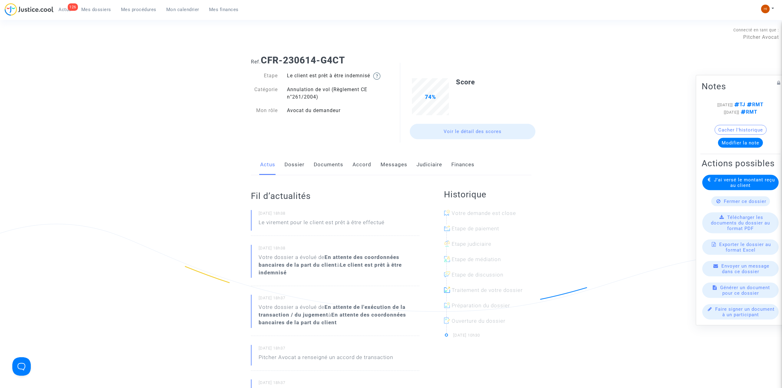
click at [295, 169] on link "Dossier" at bounding box center [294, 164] width 20 height 20
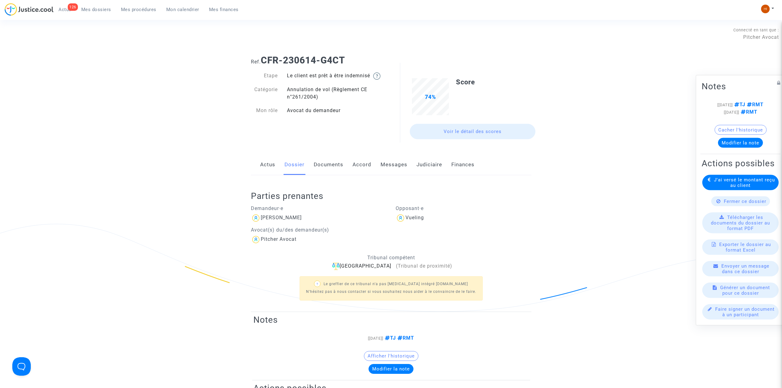
click at [334, 167] on link "Documents" at bounding box center [329, 164] width 30 height 20
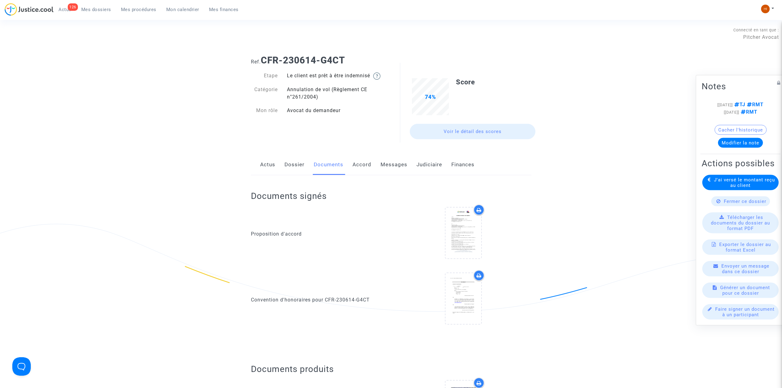
click at [85, 7] on span "Mes dossiers" at bounding box center [96, 10] width 30 height 6
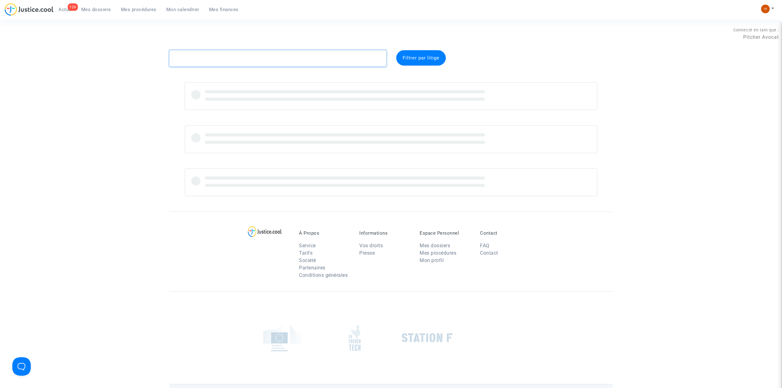
click at [243, 60] on textarea at bounding box center [277, 58] width 217 height 17
paste textarea "BUFFETAUD JEAN FRANCOIS"
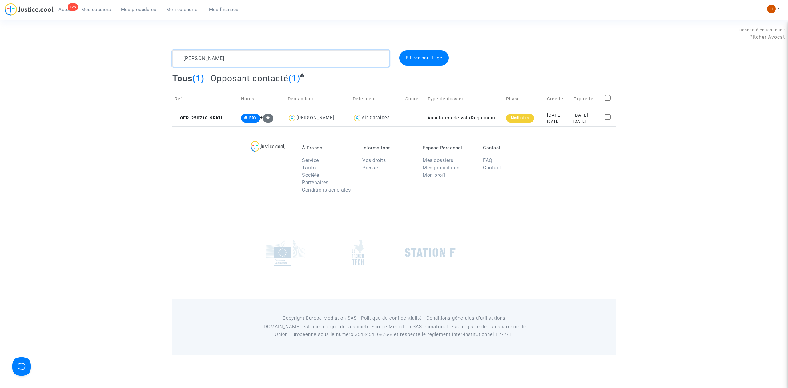
type textarea "BUFFETAUD JEAN FRANCOIS"
